Goal: Find specific page/section: Find specific page/section

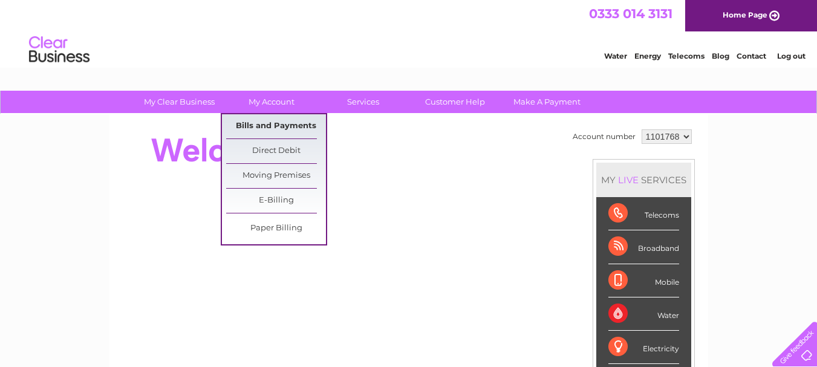
click at [267, 120] on link "Bills and Payments" at bounding box center [276, 126] width 100 height 24
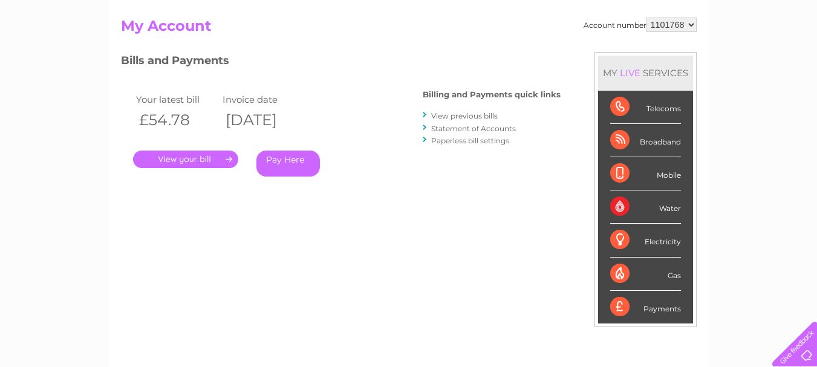
click at [209, 160] on link "." at bounding box center [185, 160] width 105 height 18
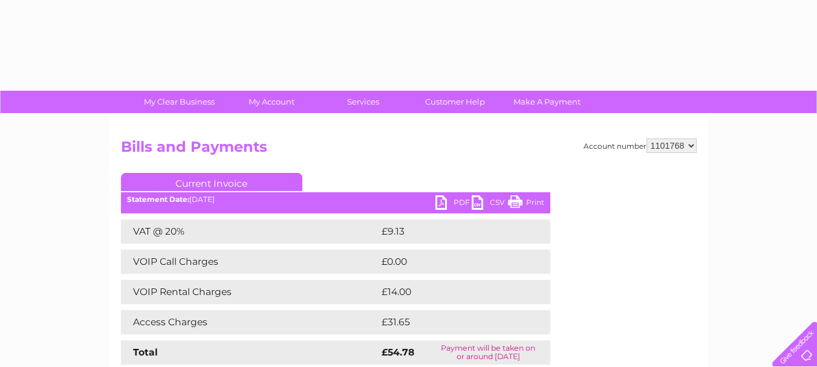
click at [455, 195] on link "PDF" at bounding box center [453, 204] width 36 height 18
